Goal: Task Accomplishment & Management: Complete application form

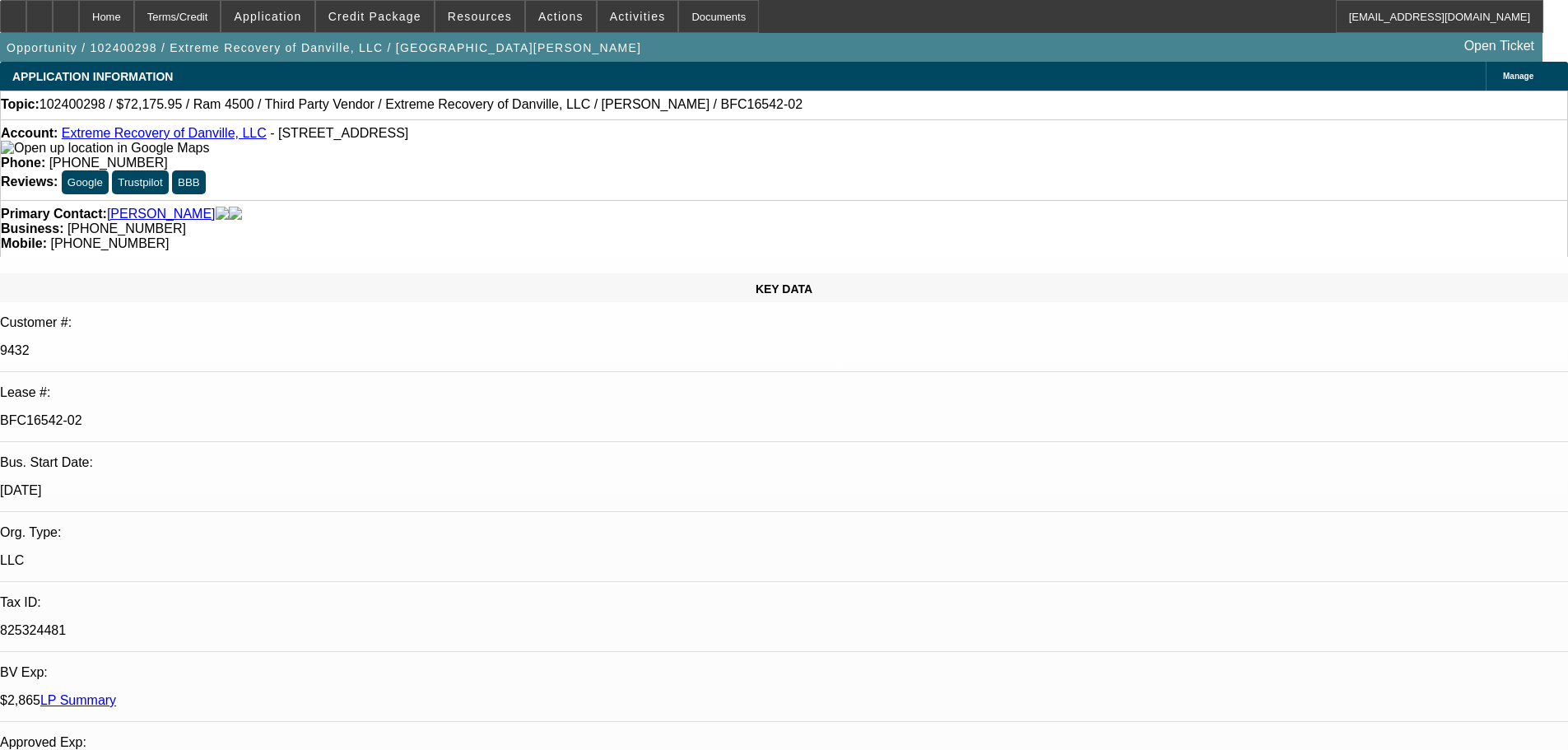
select select "0.1"
select select "0"
select select "2"
select select "0.1"
select select "4"
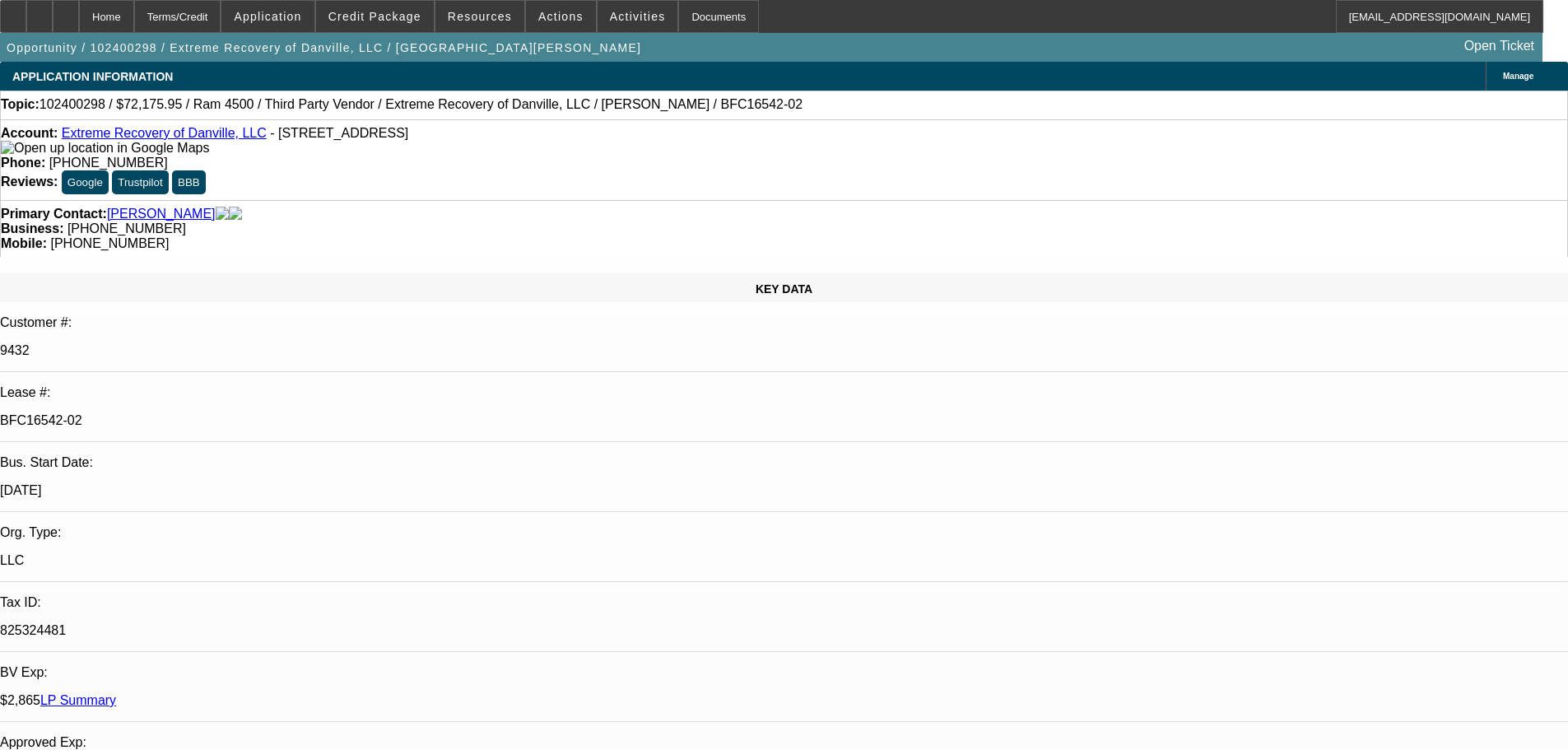
select select "0.1"
select select "0"
select select "2"
select select "0.1"
select select "4"
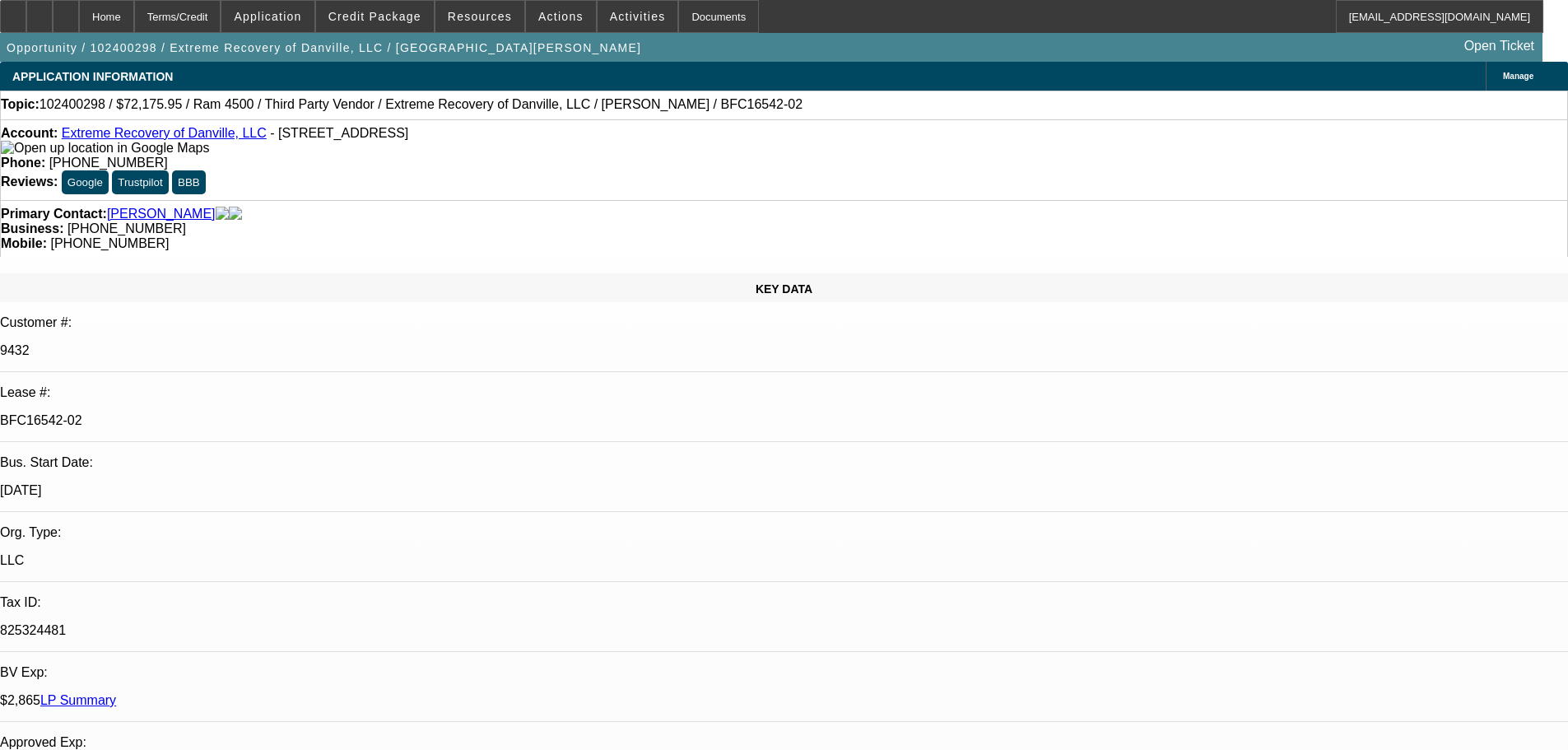
select select "0.1"
select select "0"
select select "2"
select select "0.1"
select select "4"
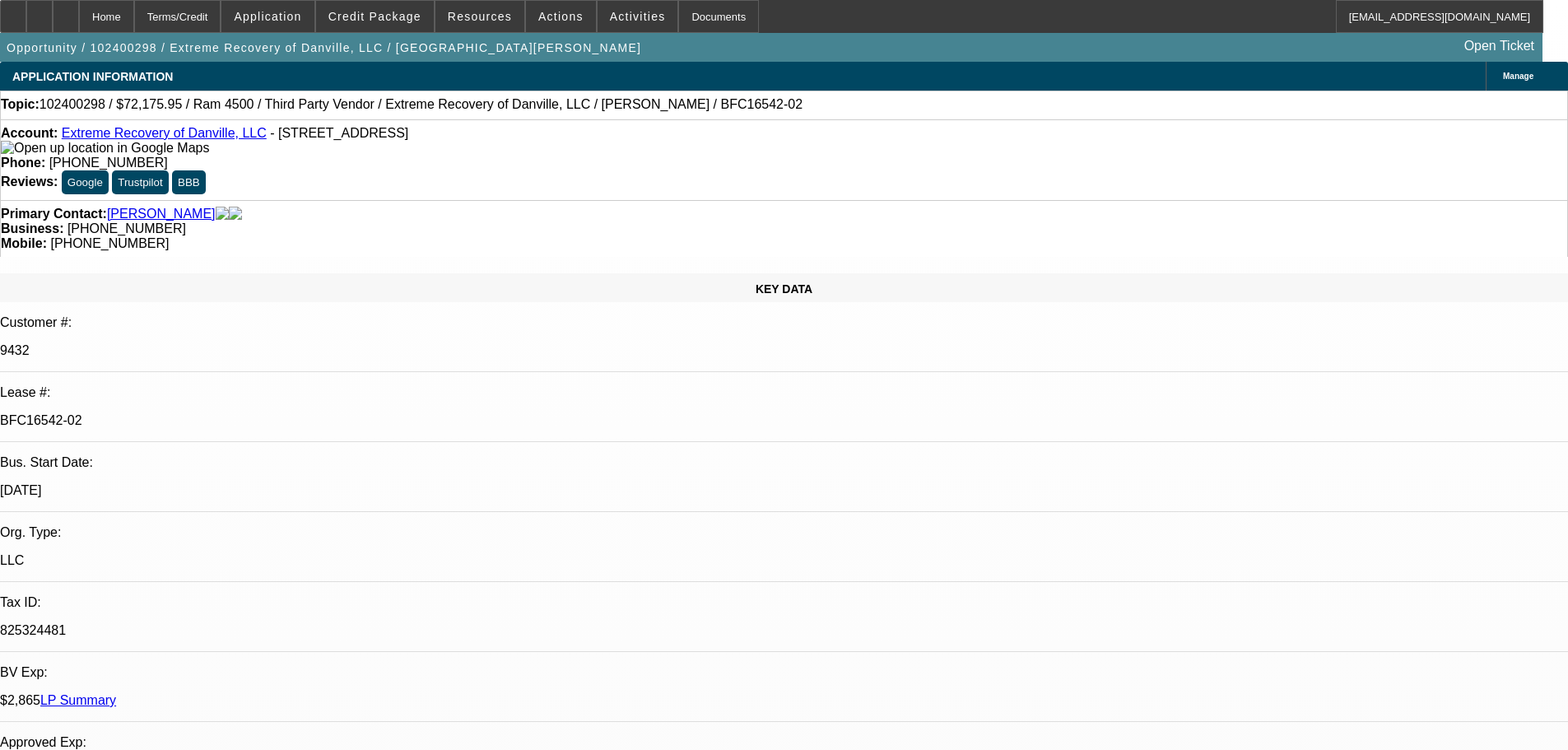
select select "0.1"
select select "0"
select select "2"
select select "0.1"
select select "4"
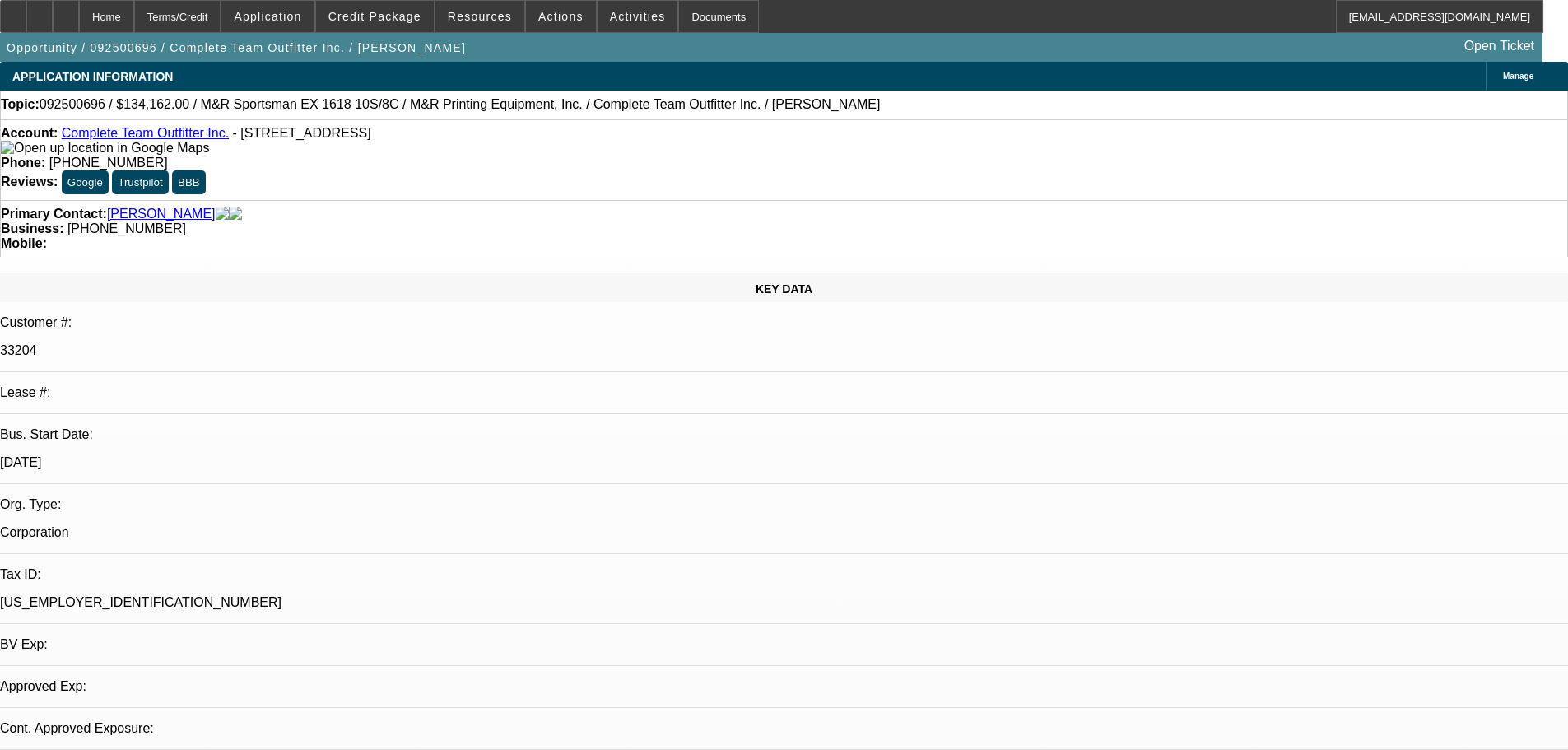
select select "0"
select select "2"
select select "0"
select select "1"
select select "2"
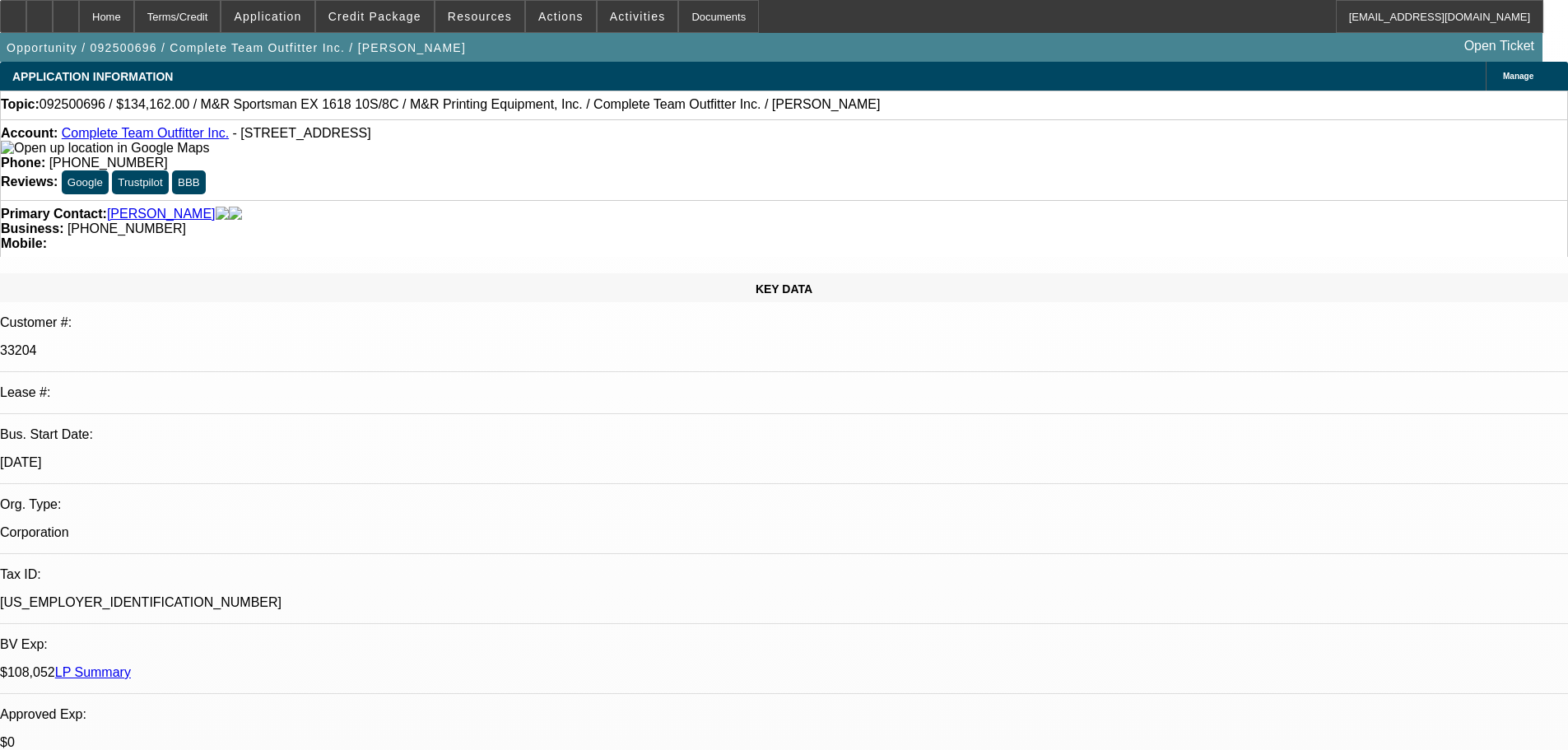
select select "6"
click at [396, 15] on span "Credit Package" at bounding box center [374, 16] width 93 height 13
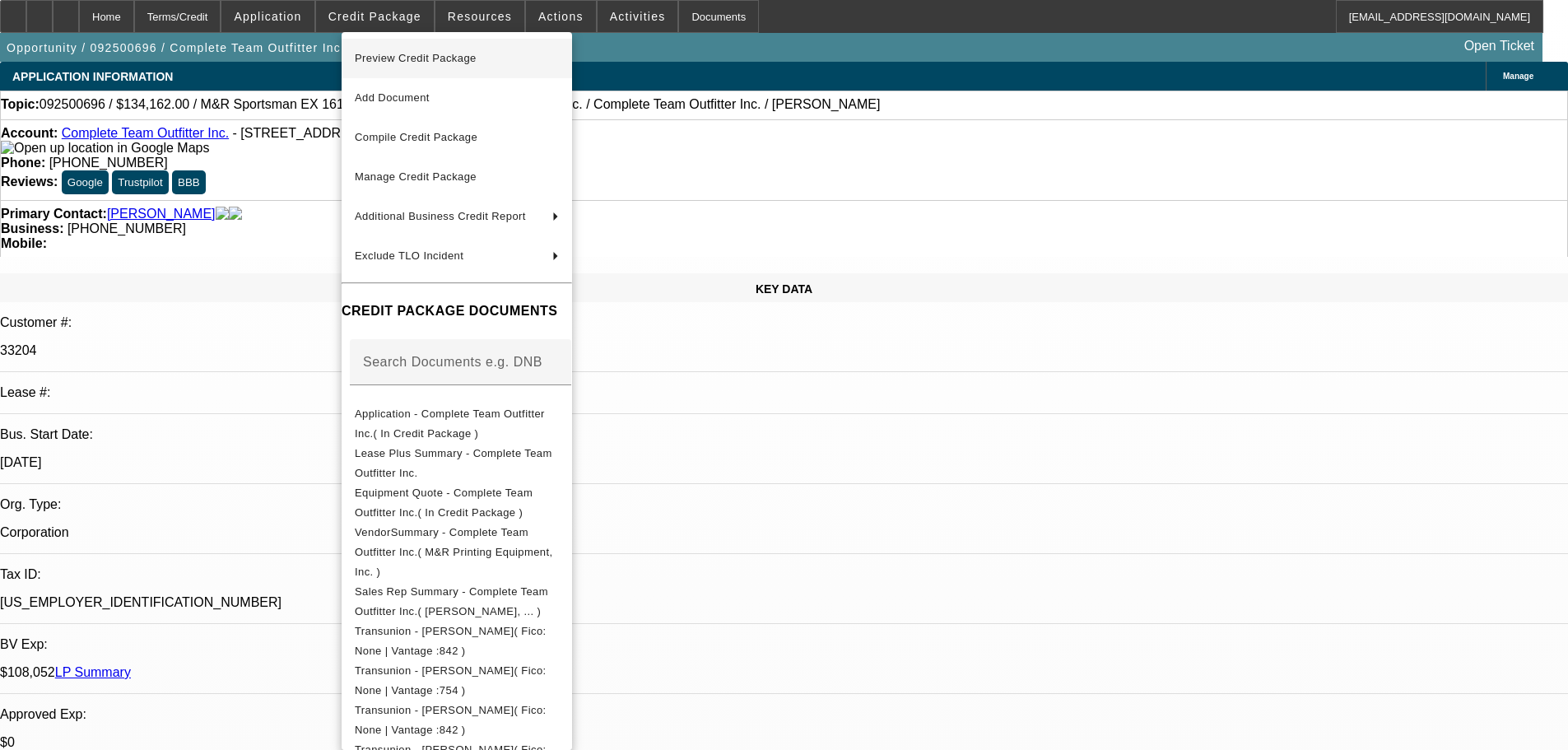
click at [396, 57] on span "Preview Credit Package" at bounding box center [416, 58] width 122 height 12
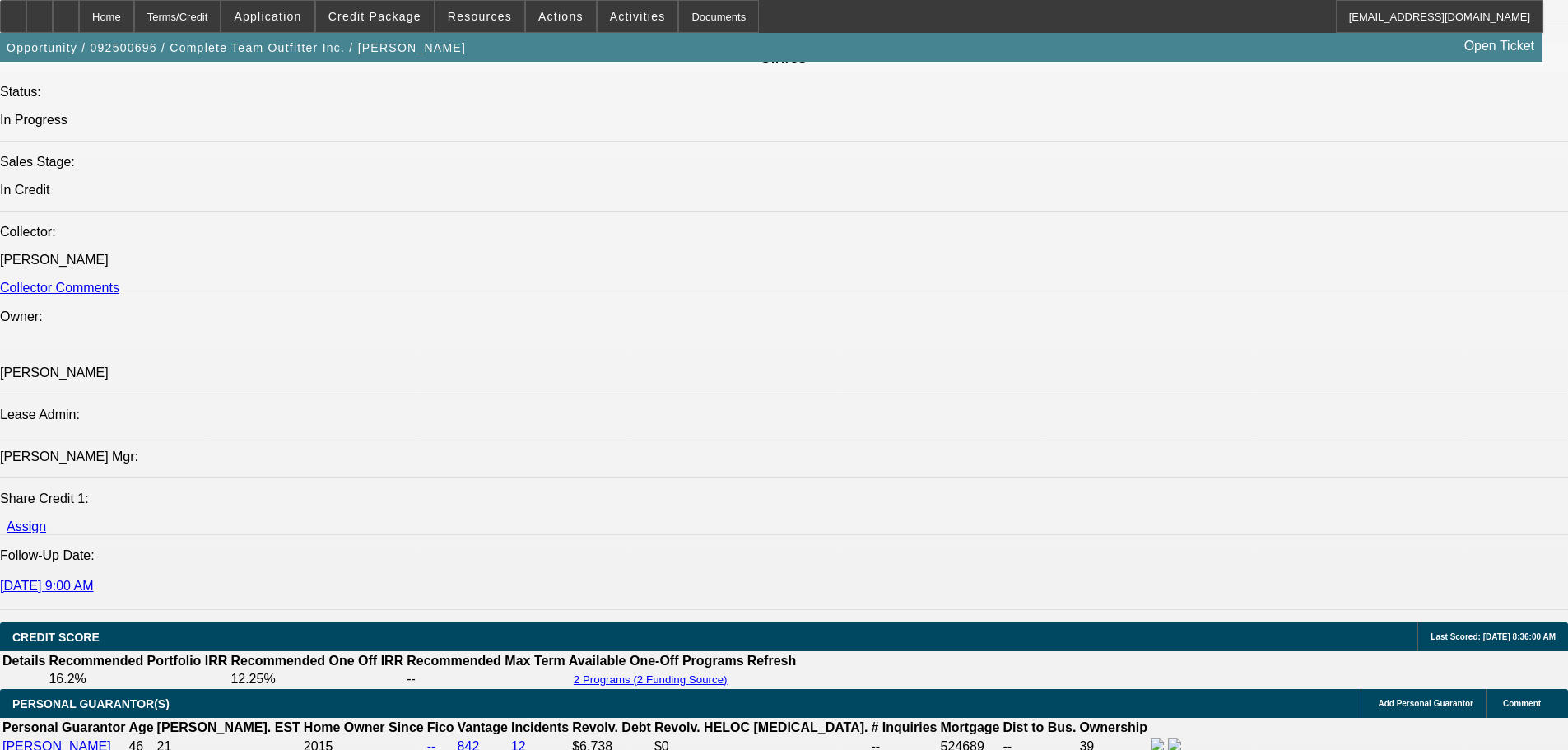
scroll to position [2223, 0]
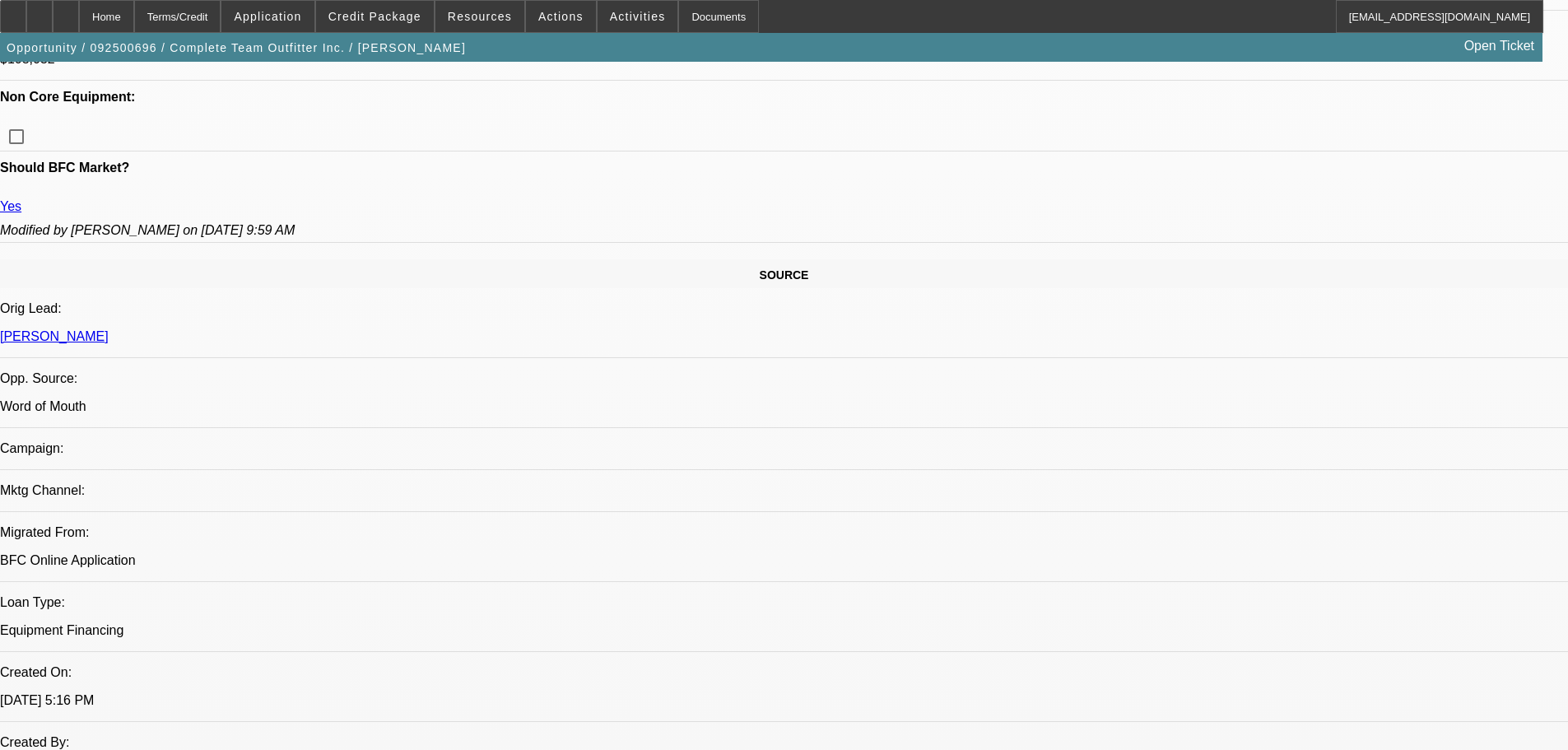
scroll to position [741, 0]
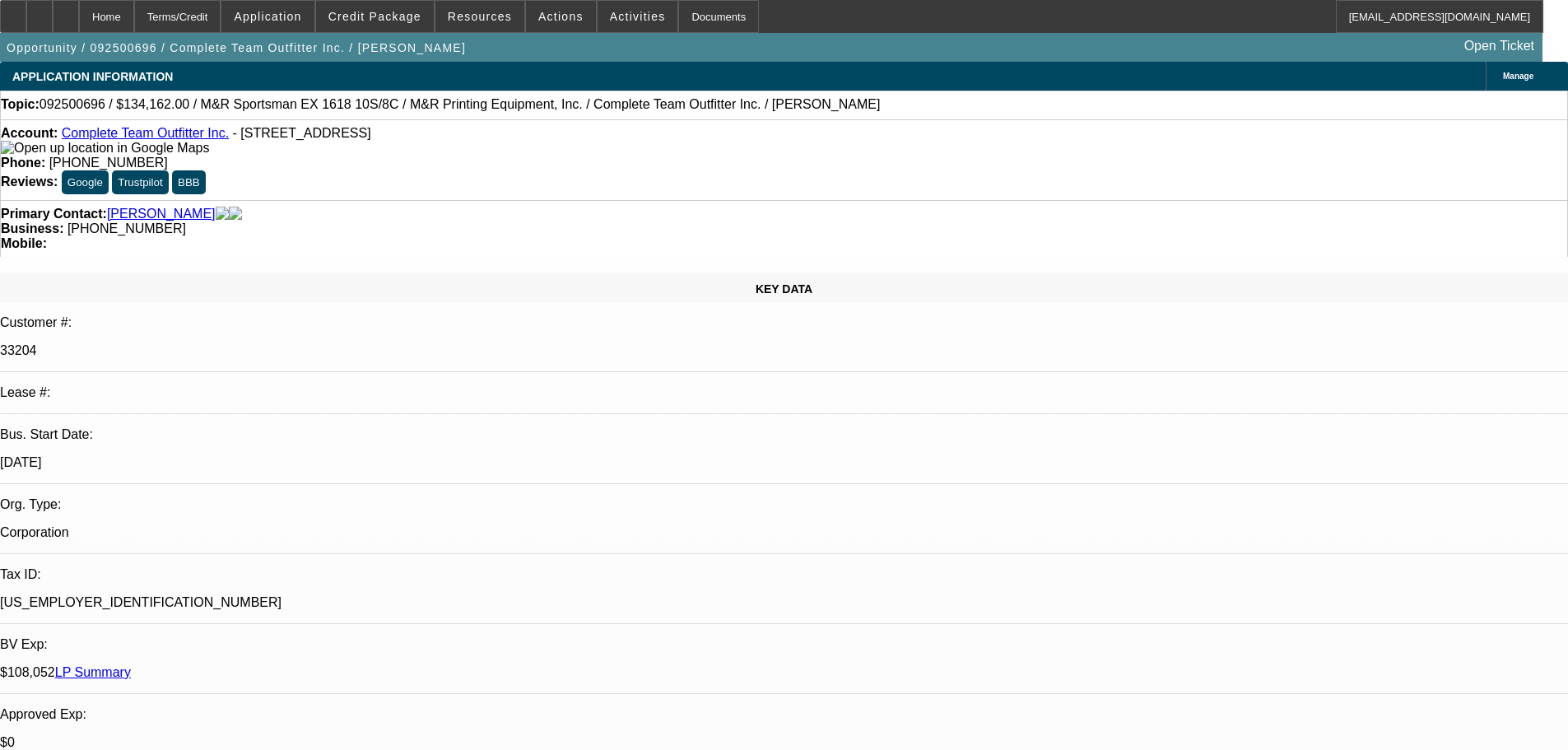
scroll to position [164, 0]
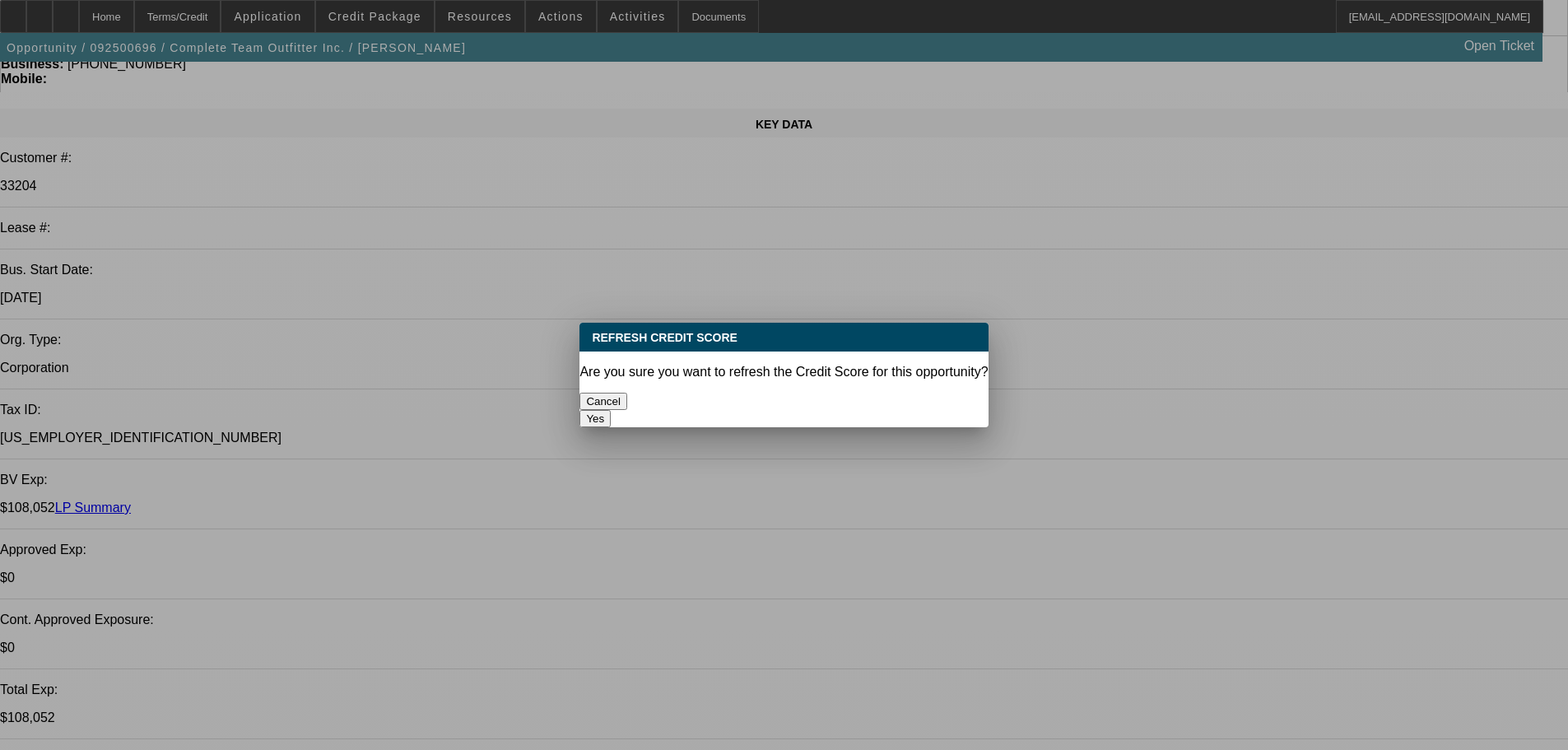
click at [611, 410] on button "Yes" at bounding box center [594, 419] width 31 height 18
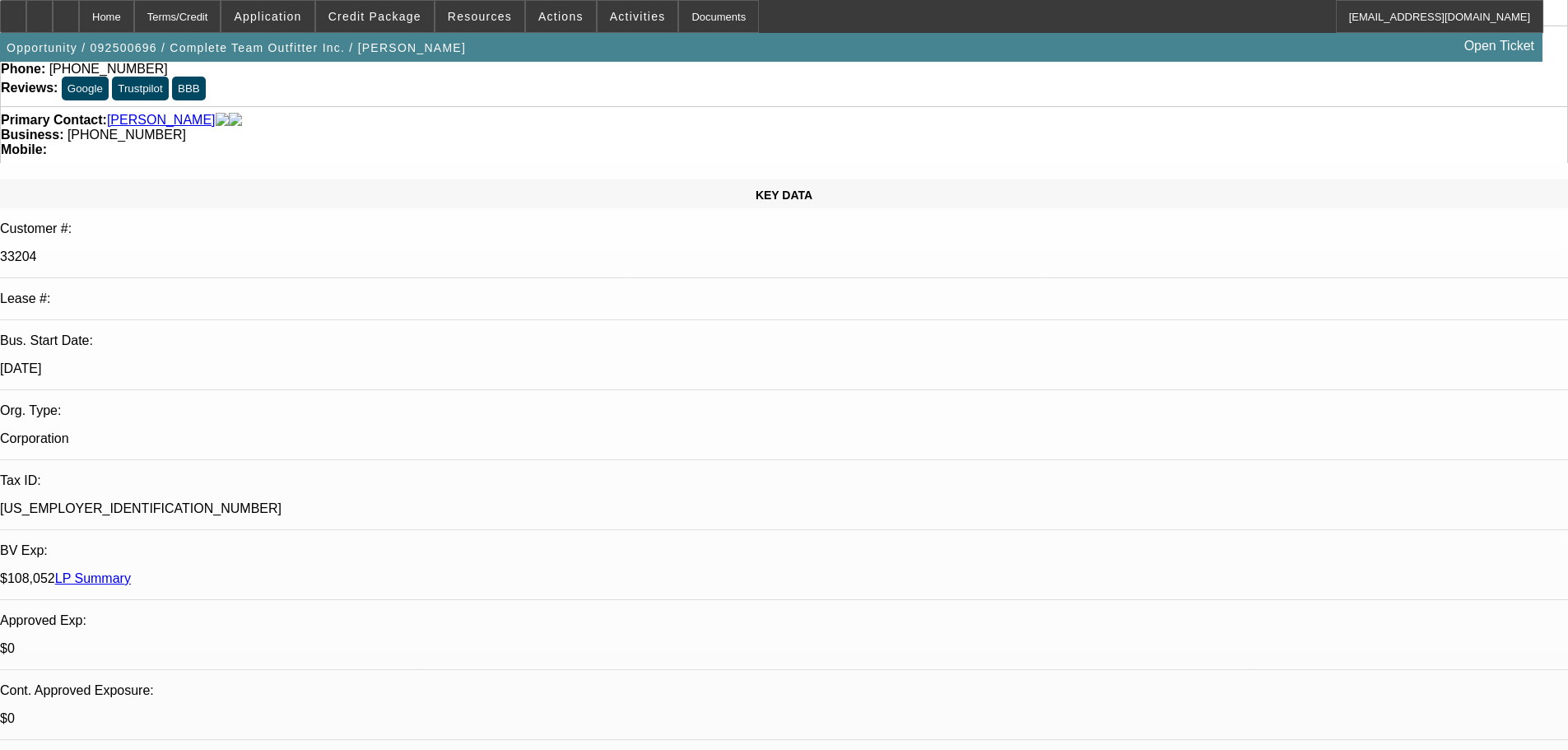
scroll to position [82, 0]
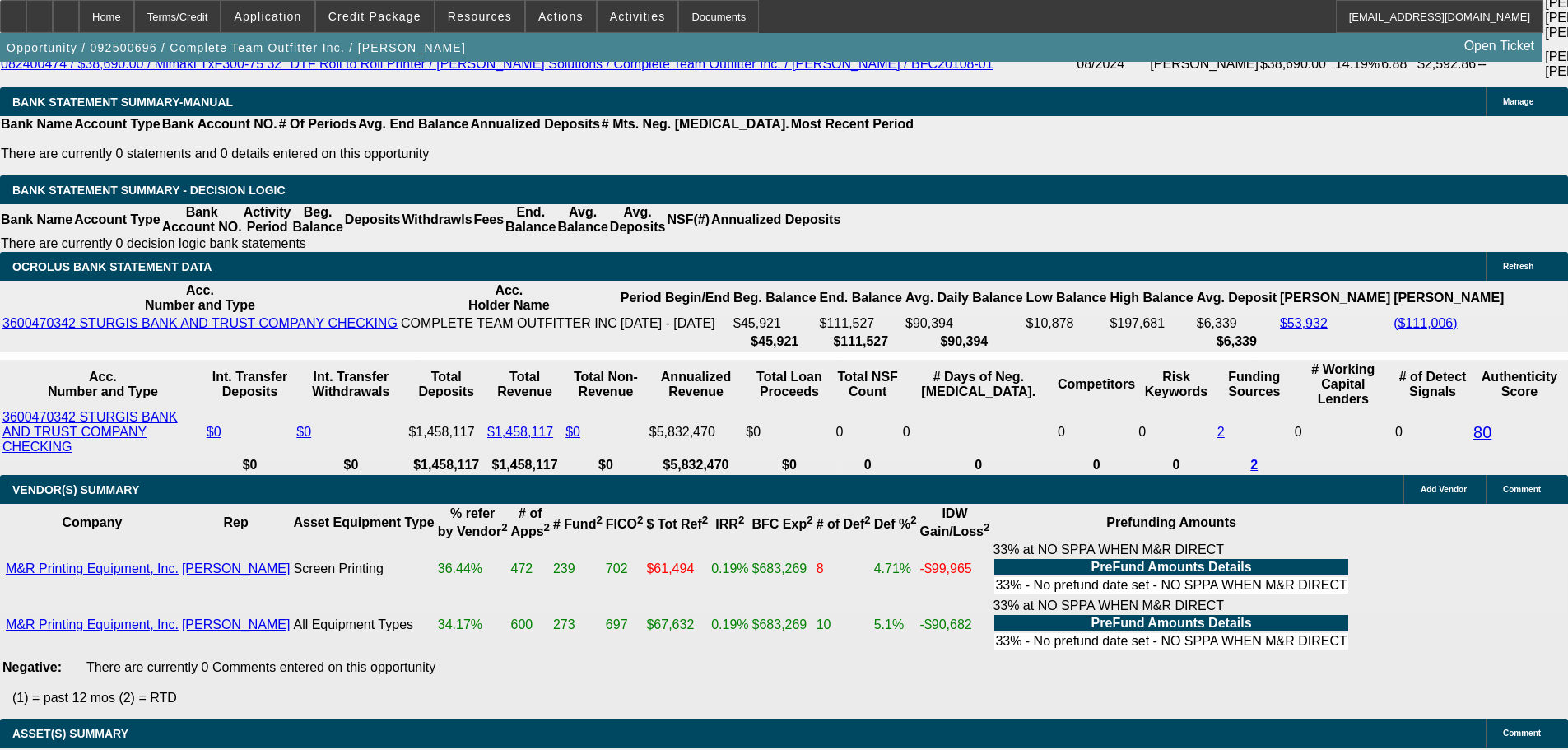
scroll to position [3200, 0]
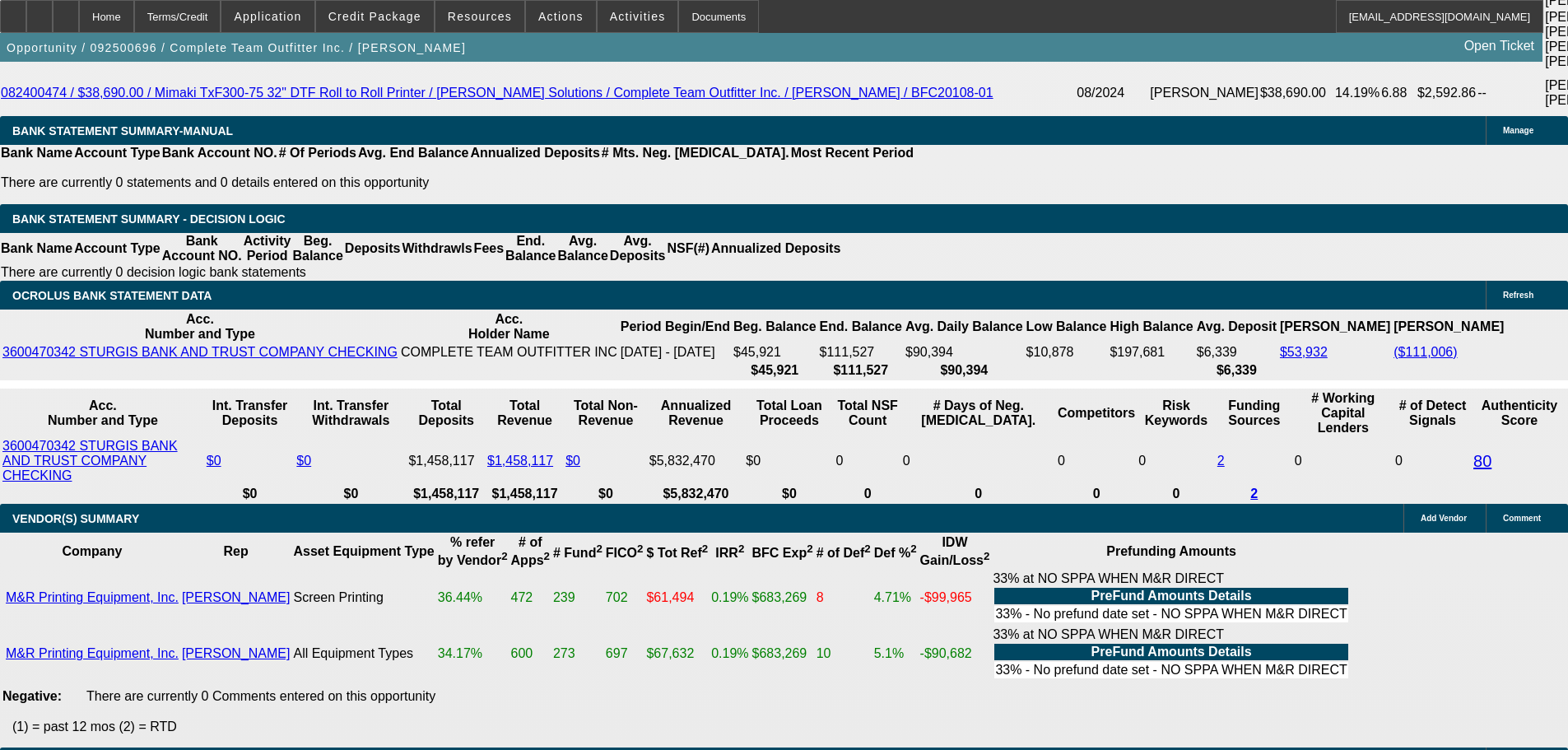
select select "6"
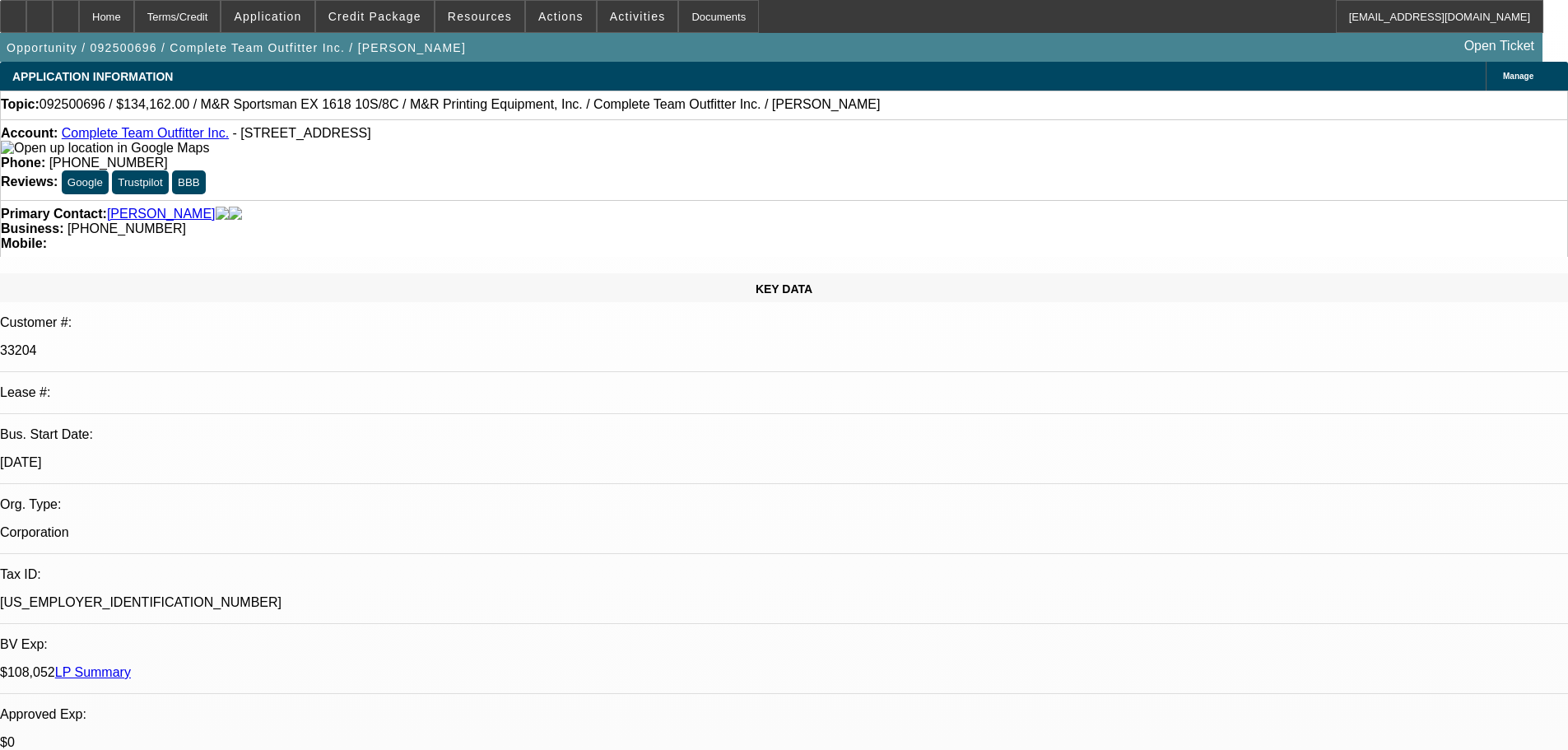
type textarea "LOW 9.9 RATE 72 MONTH EFA- OK TO SELL 1-OFF 7-9 POINTS- GOOD LUCK"
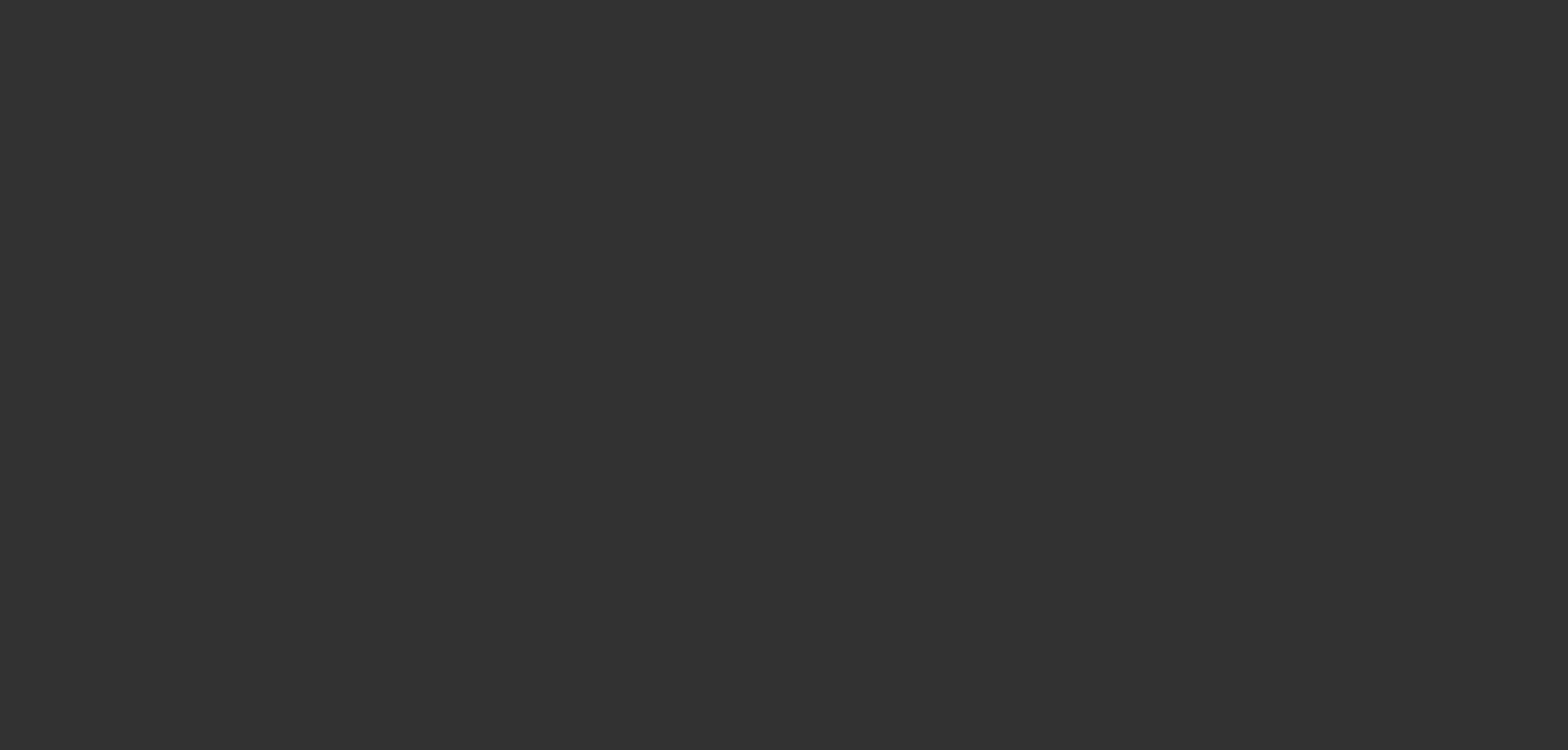
select select "0"
select select "2"
select select "0"
select select "6"
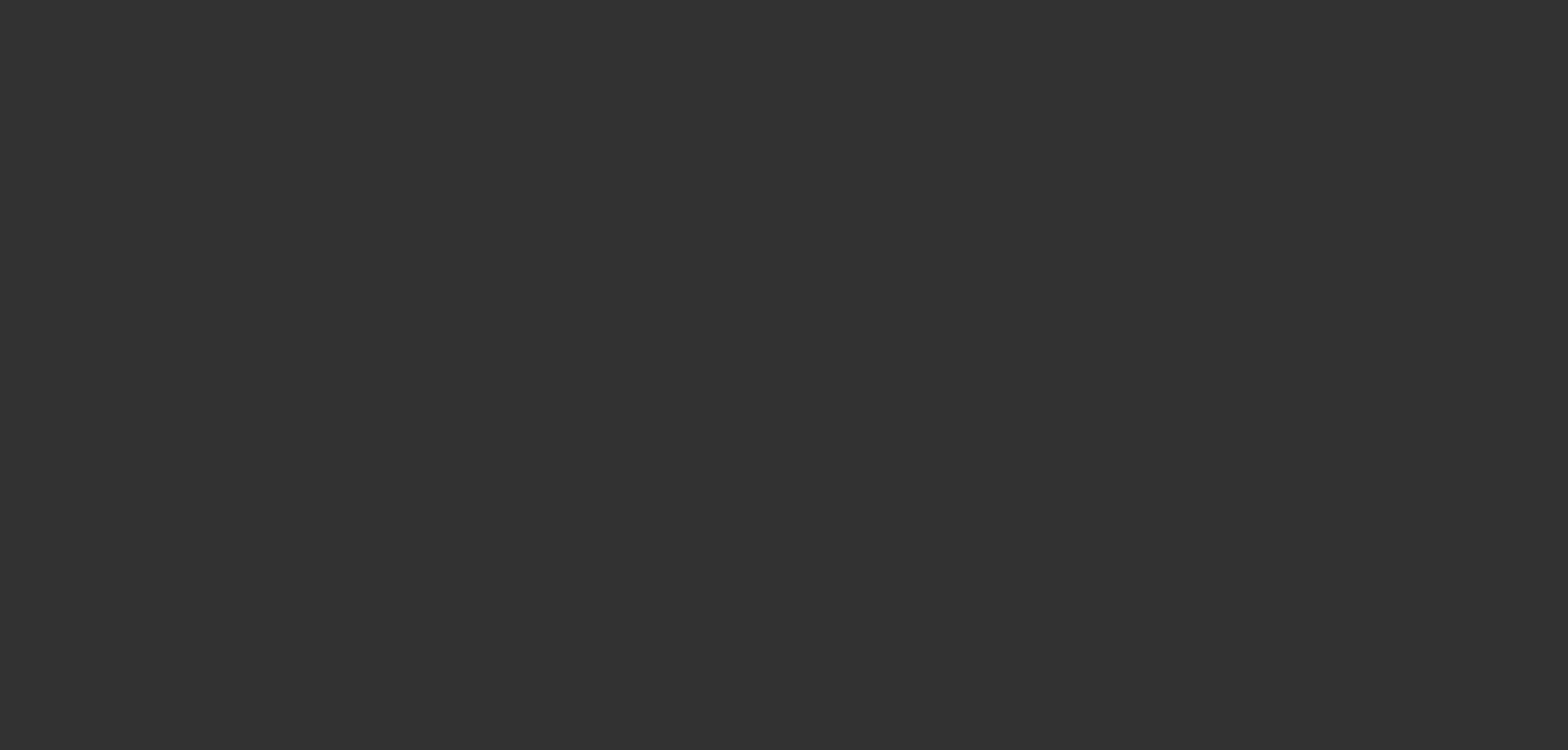
select select "0"
select select "2"
select select "0"
select select "6"
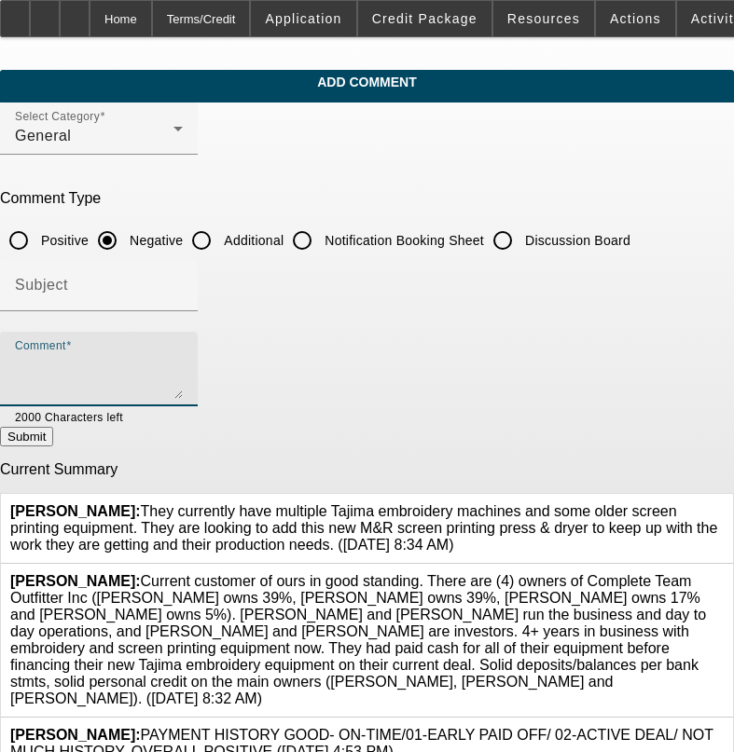
click at [146, 379] on textarea "Comment" at bounding box center [99, 376] width 168 height 45
click at [88, 354] on textarea "4 PGS- LOW RATE 72 MONTH EFZ," at bounding box center [99, 376] width 168 height 45
click at [174, 364] on textarea "4 PGS- HIGH EXPOSUIRE LOW RATE 72 MONTH EFZ," at bounding box center [99, 376] width 168 height 45
click at [183, 366] on textarea "4 PGS- HIGH EXPOSURE LOW RATE 72 MONTH EFZ," at bounding box center [99, 376] width 168 height 45
click at [183, 361] on textarea "4 PGS- HIGH EXPOSURE, LOW RATE 72 MONTH EFZ," at bounding box center [99, 376] width 168 height 45
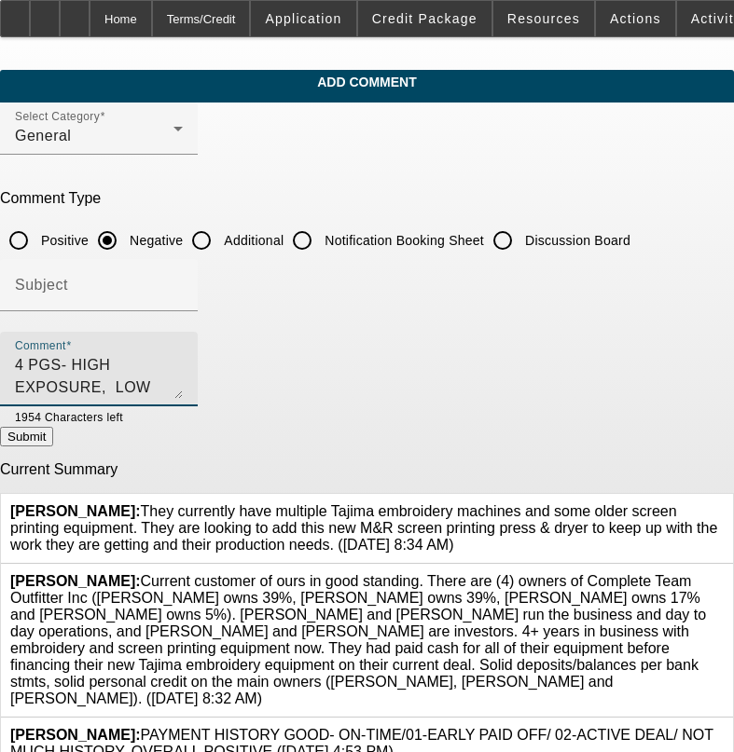
click at [183, 369] on textarea "4 PGS- HIGH EXPOSURE, LOW RATE 72 MONTH EFA," at bounding box center [99, 376] width 168 height 45
type textarea "4 PGS- HIGH EXPOSURE, LOW RATE 72 MONTH EFA, SCR PTG INDUSTRY NOT AS IT USE TO …"
click at [53, 442] on button "Submit" at bounding box center [26, 437] width 53 height 20
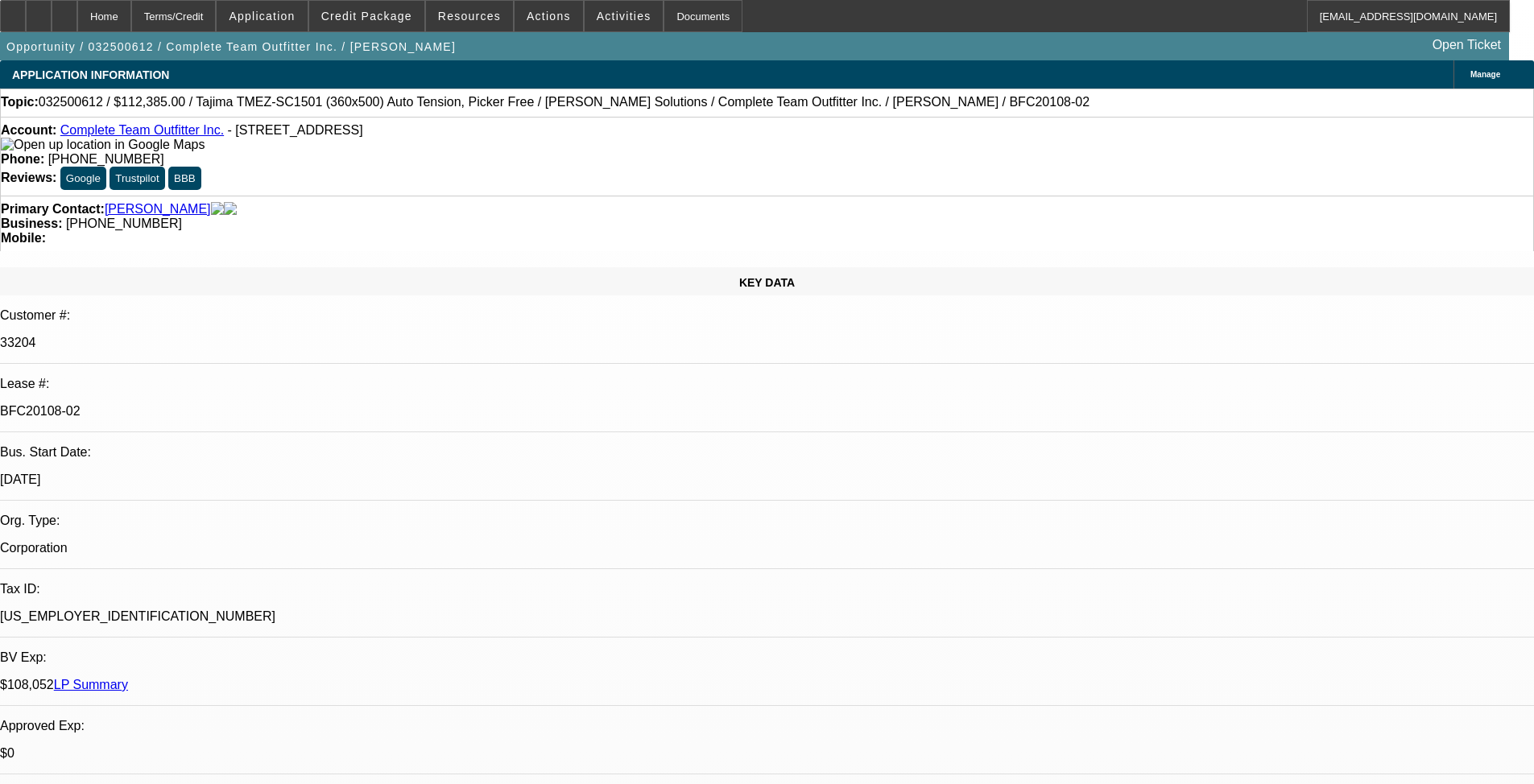
select select "0"
select select "2"
select select "0"
select select "6"
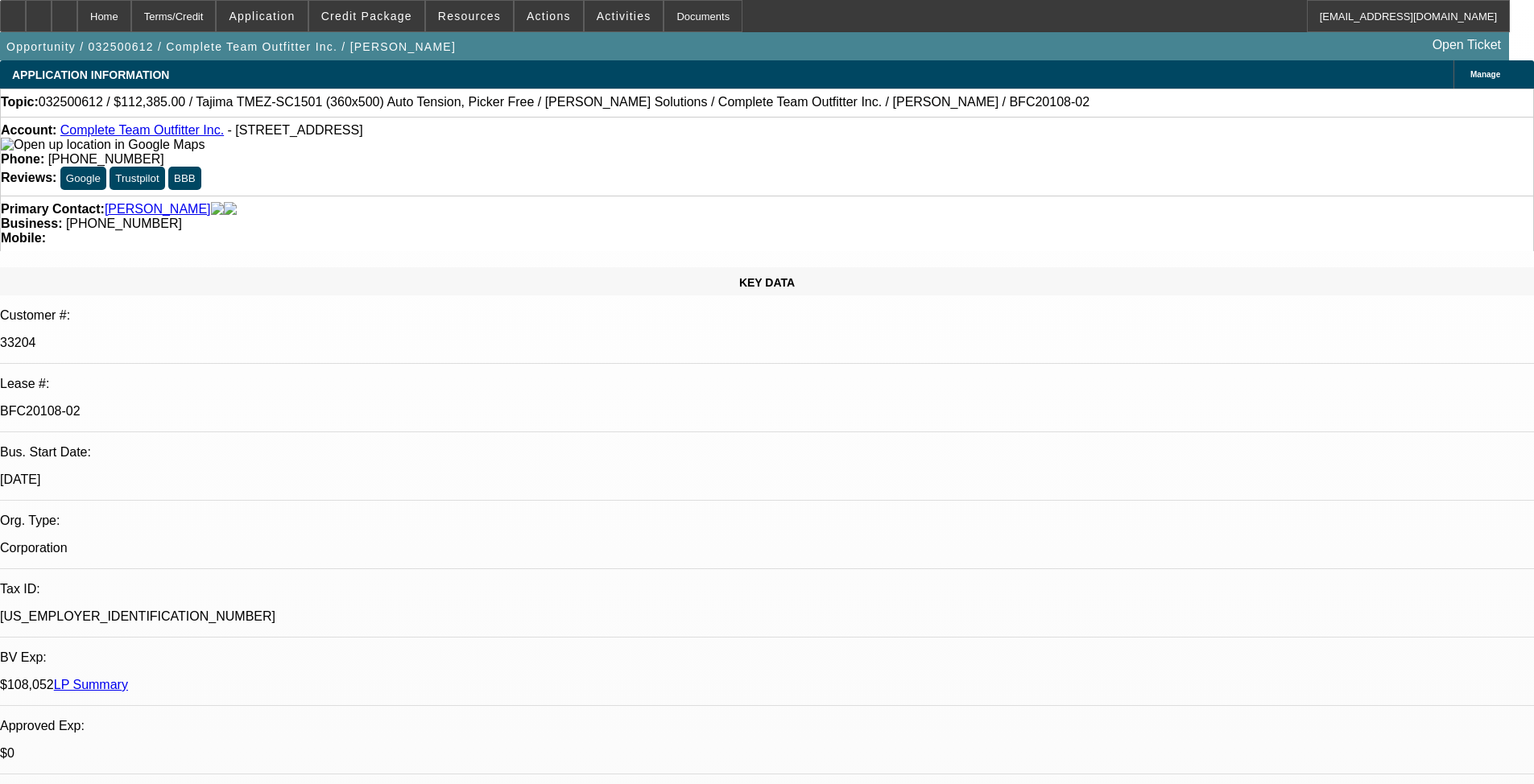
select select "0"
select select "2"
select select "0"
select select "6"
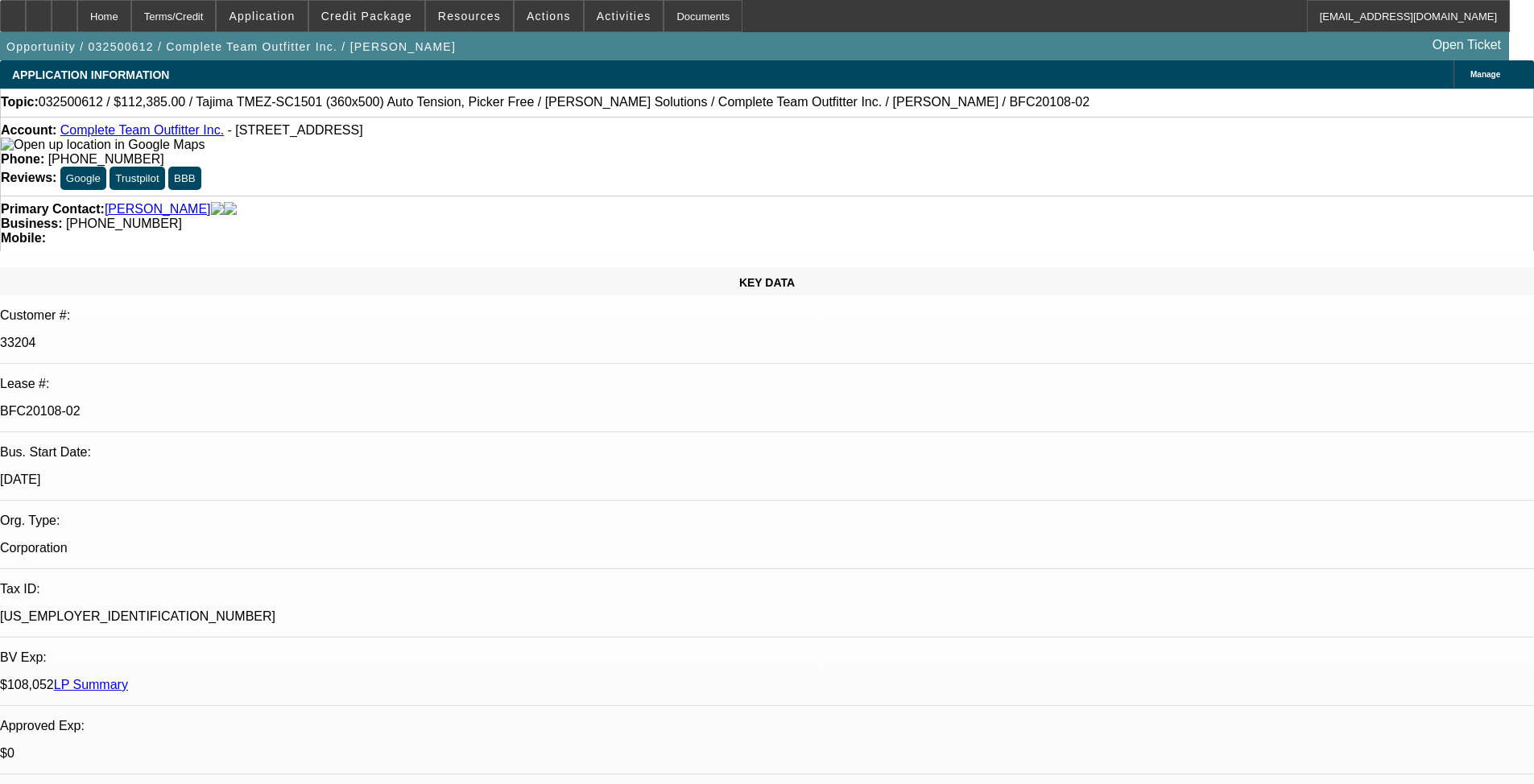
select select "0"
select select "2"
select select "0"
select select "6"
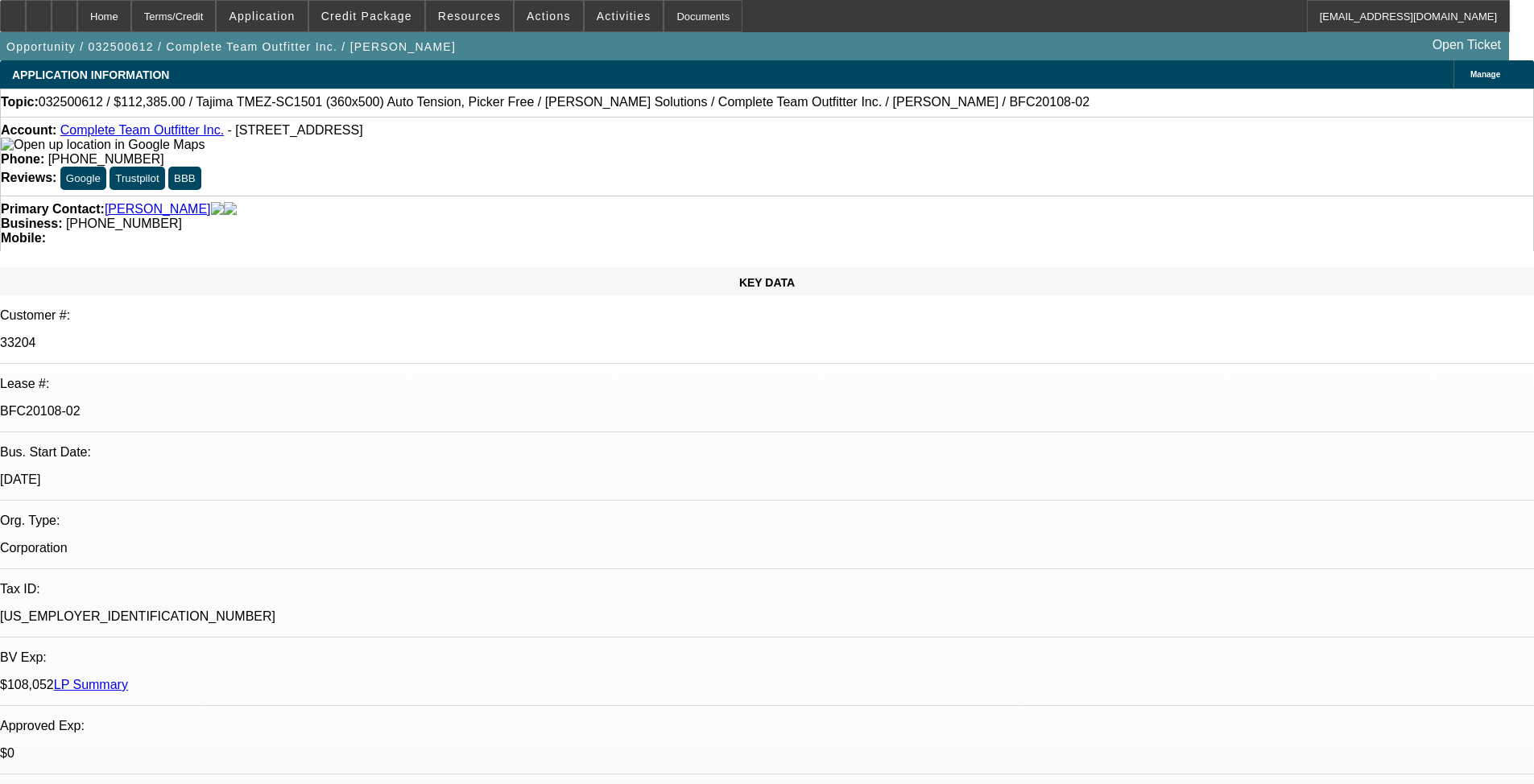
select select "0"
select select "2"
select select "0"
select select "6"
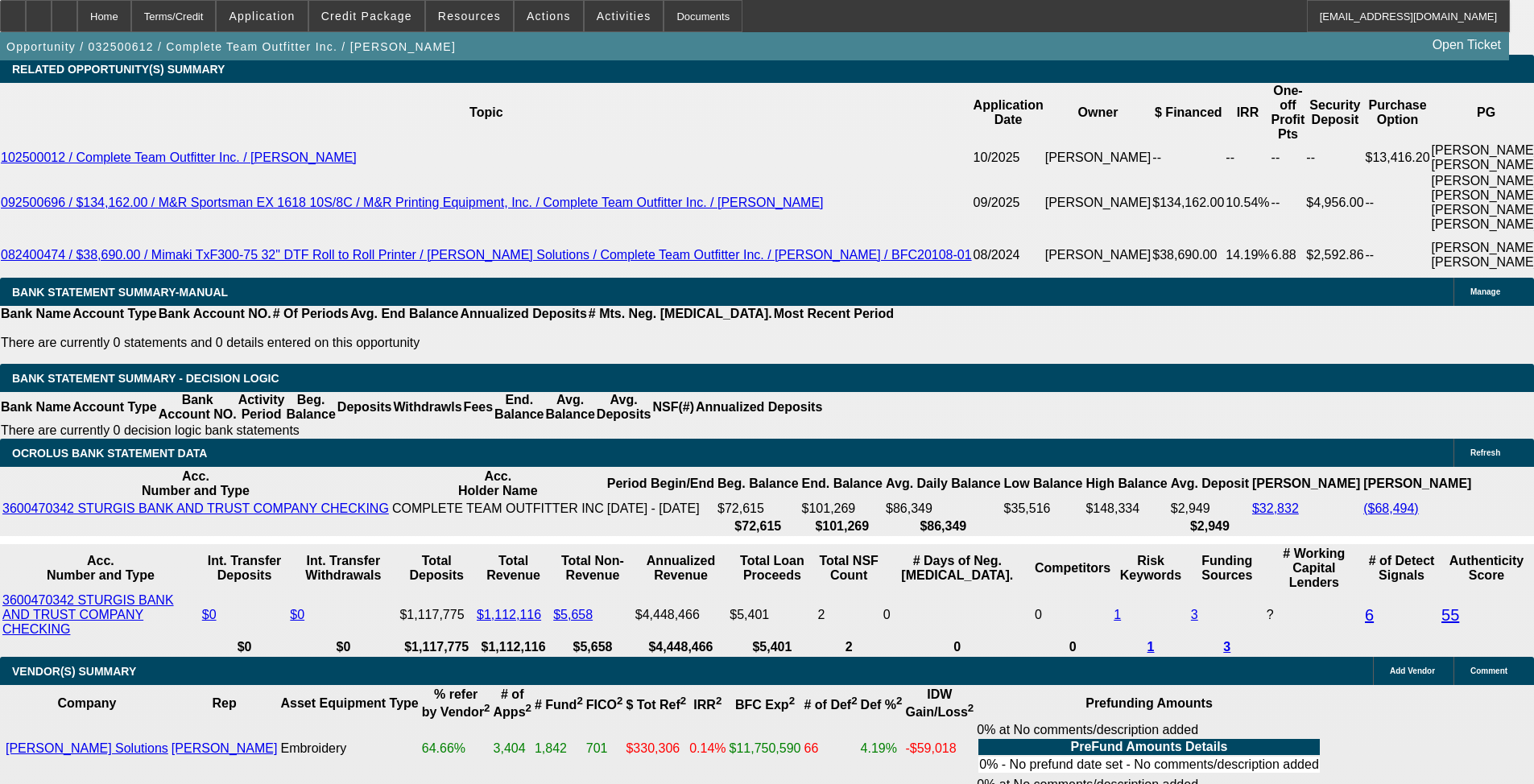
scroll to position [2829, 0]
